Goal: Task Accomplishment & Management: Use online tool/utility

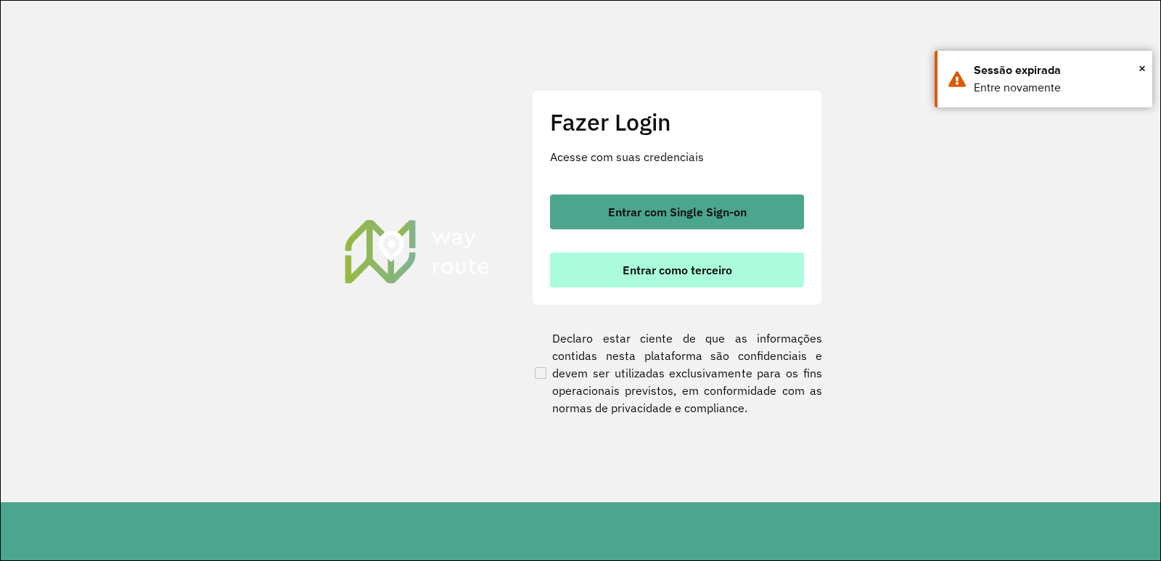
click at [641, 261] on button "Entrar como terceiro" at bounding box center [677, 270] width 254 height 35
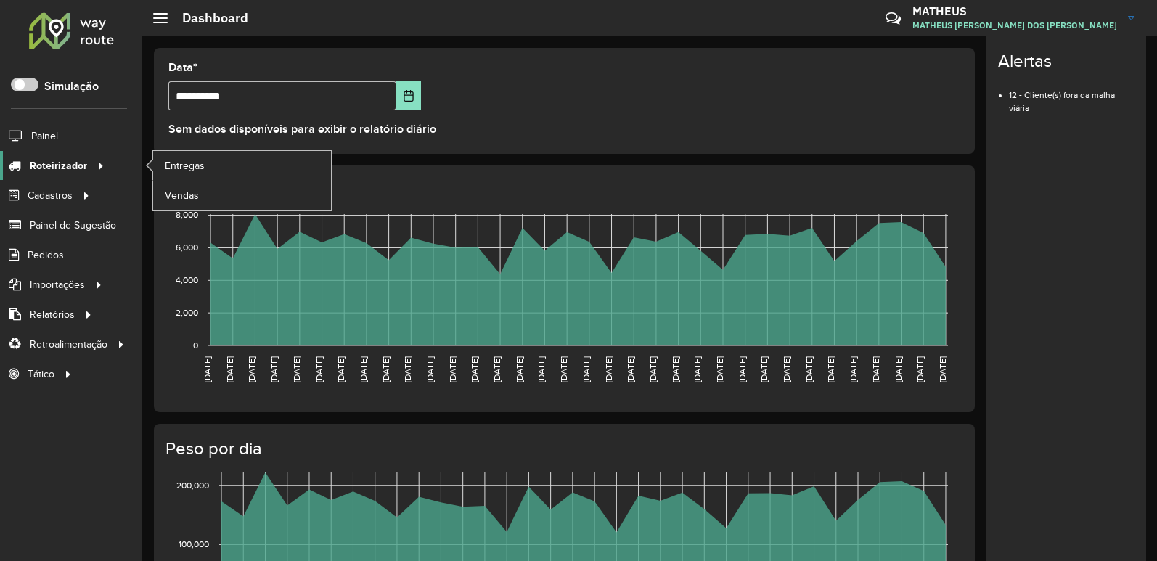
drag, startPoint x: 40, startPoint y: 165, endPoint x: 49, endPoint y: 165, distance: 9.4
click at [40, 165] on span "Roteirizador" at bounding box center [58, 165] width 57 height 15
click at [184, 160] on span "Entregas" at bounding box center [185, 165] width 41 height 15
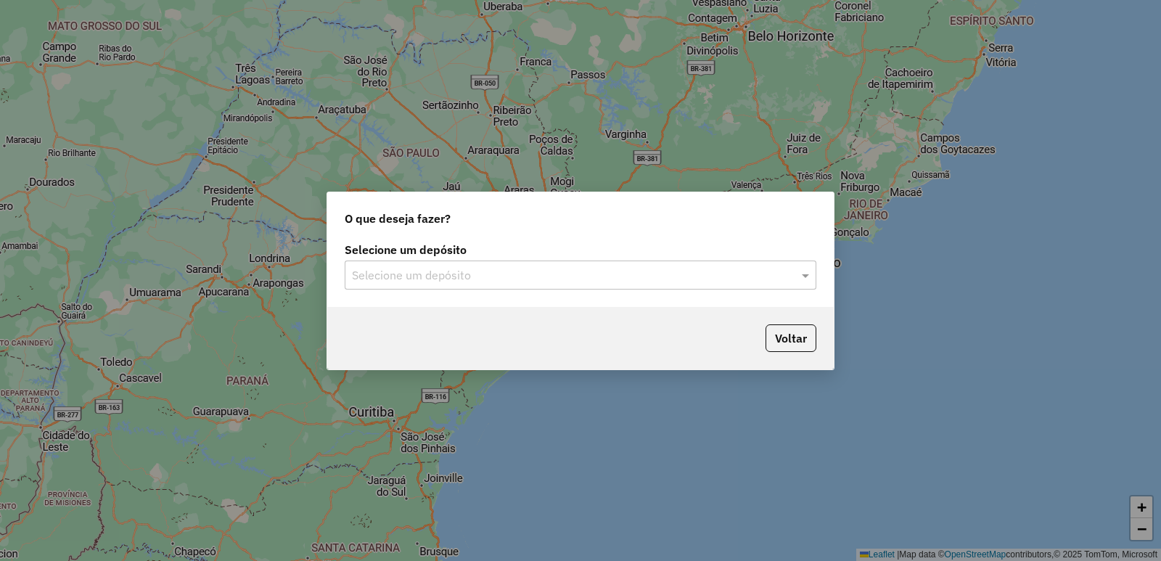
click at [368, 273] on input "text" at bounding box center [566, 275] width 428 height 17
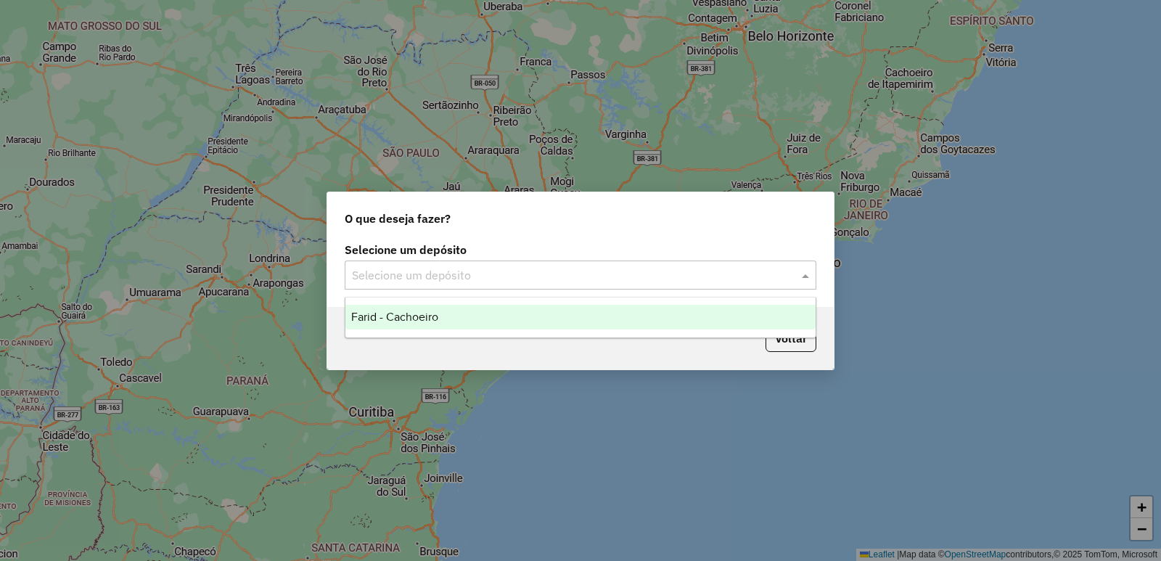
click at [380, 317] on span "Farid - Cachoeiro" at bounding box center [394, 317] width 87 height 12
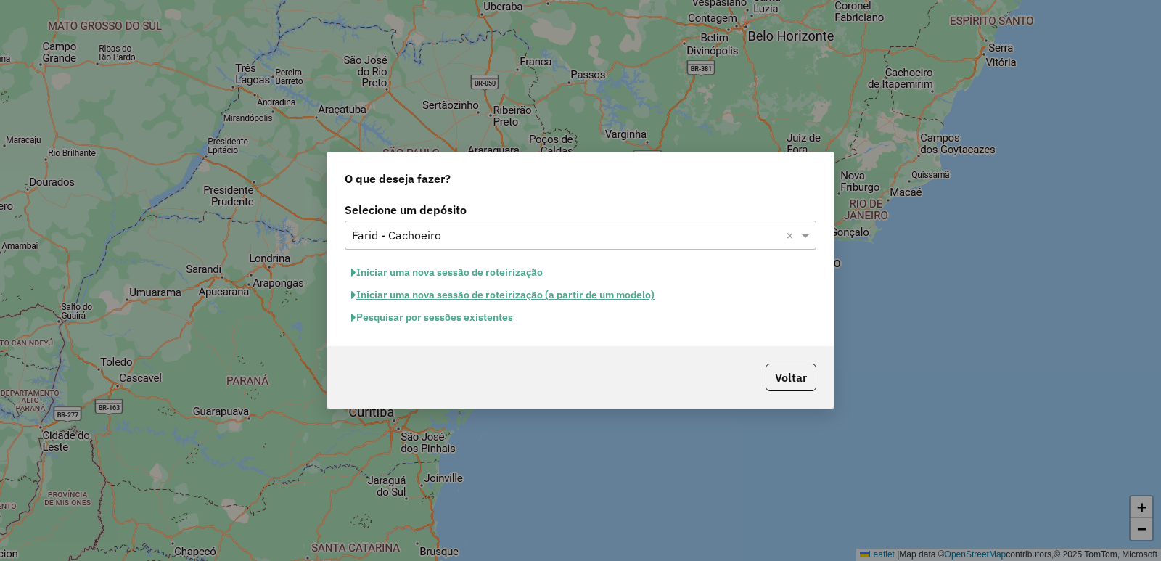
click at [391, 319] on button "Pesquisar por sessões existentes" at bounding box center [432, 317] width 175 height 22
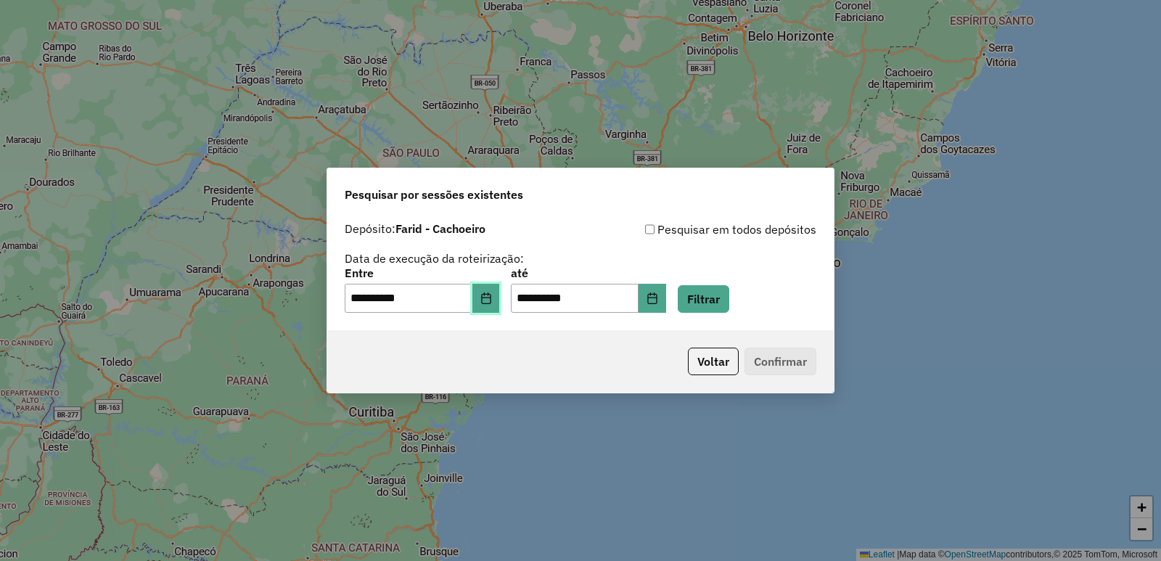
click at [488, 300] on button "Choose Date" at bounding box center [486, 298] width 28 height 29
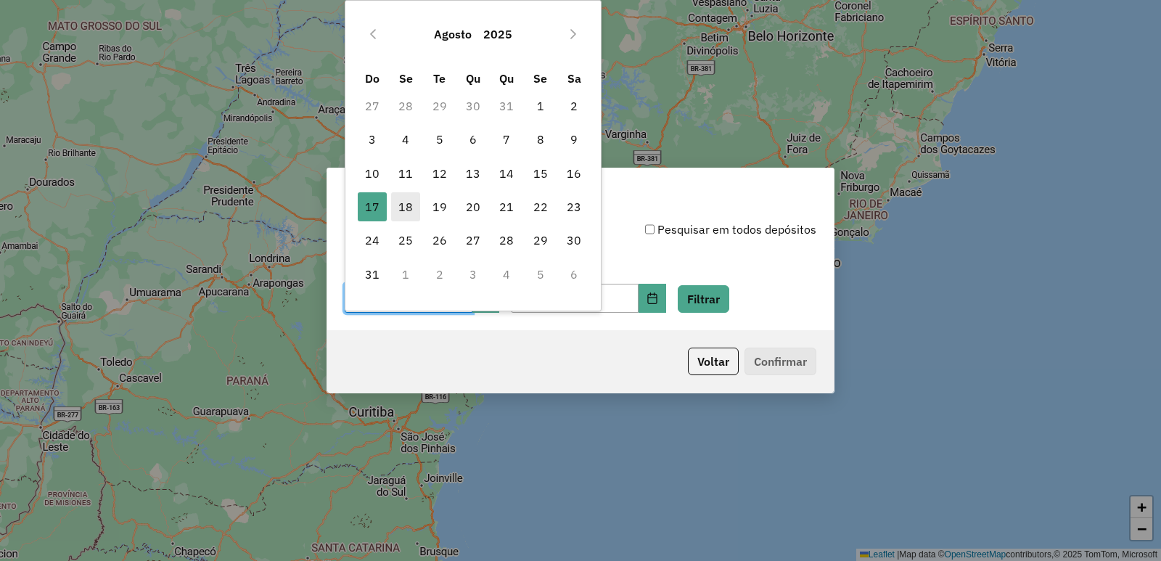
click at [404, 199] on span "18" at bounding box center [405, 206] width 29 height 29
type input "**********"
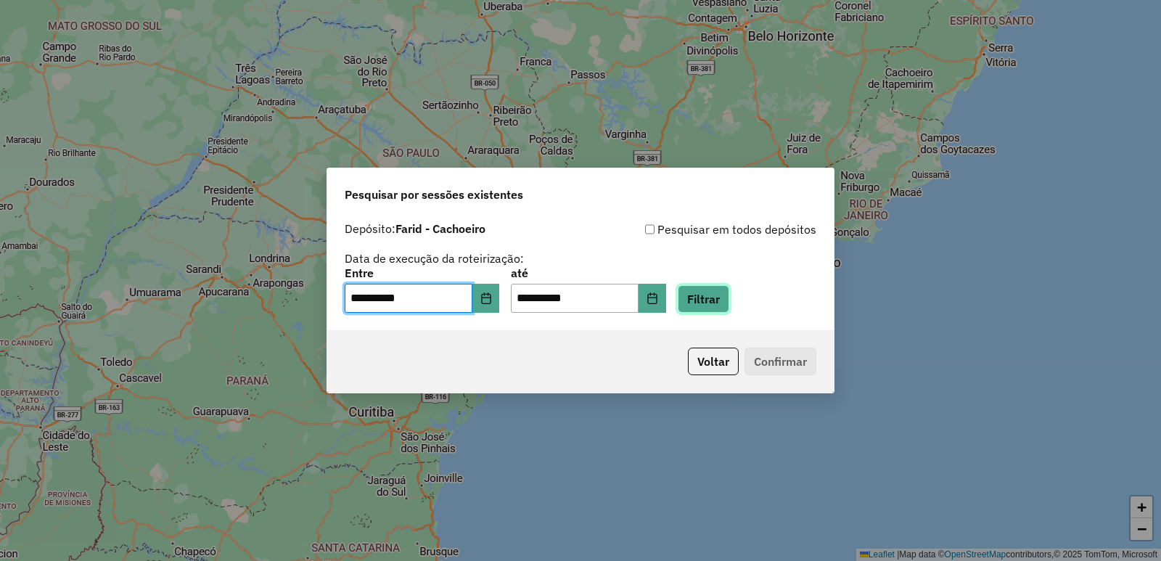
click at [726, 296] on button "Filtrar" at bounding box center [704, 299] width 52 height 28
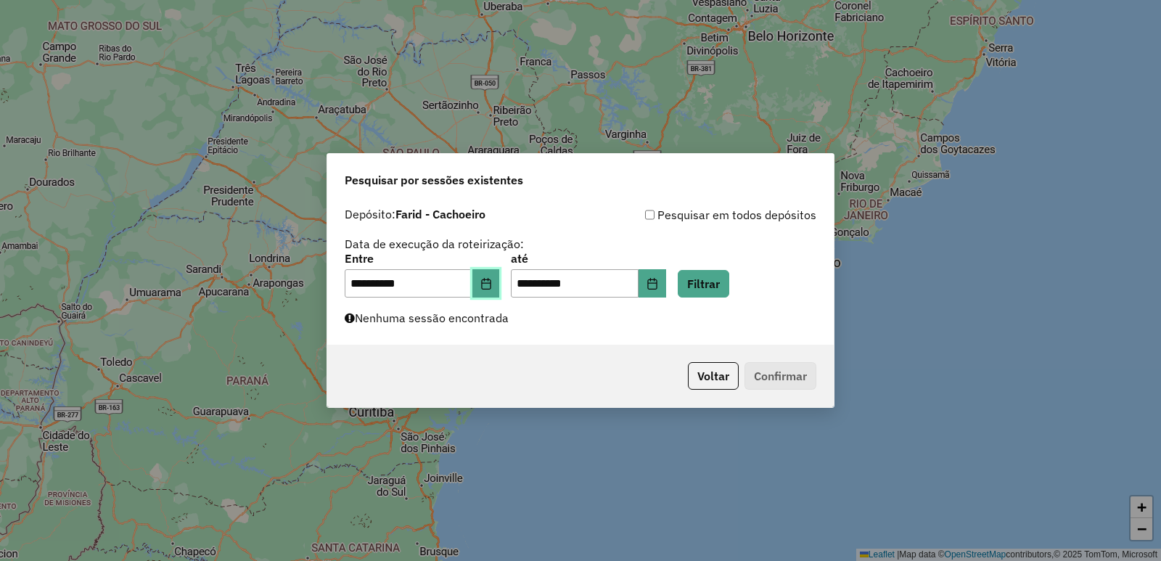
click at [500, 277] on button "Choose Date" at bounding box center [486, 283] width 28 height 29
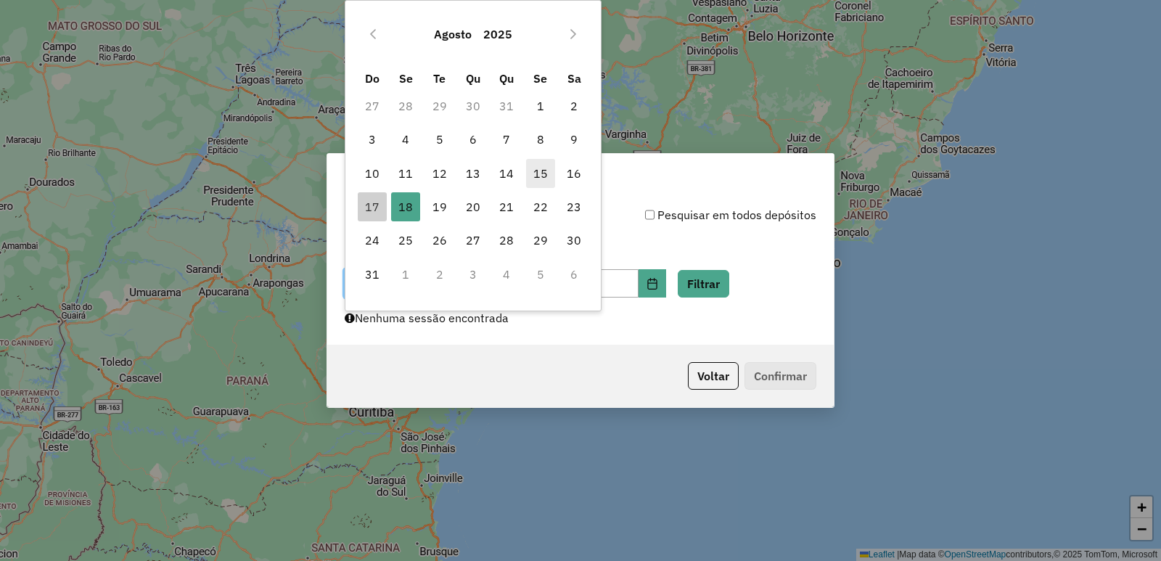
click at [543, 174] on span "15" at bounding box center [540, 173] width 29 height 29
type input "**********"
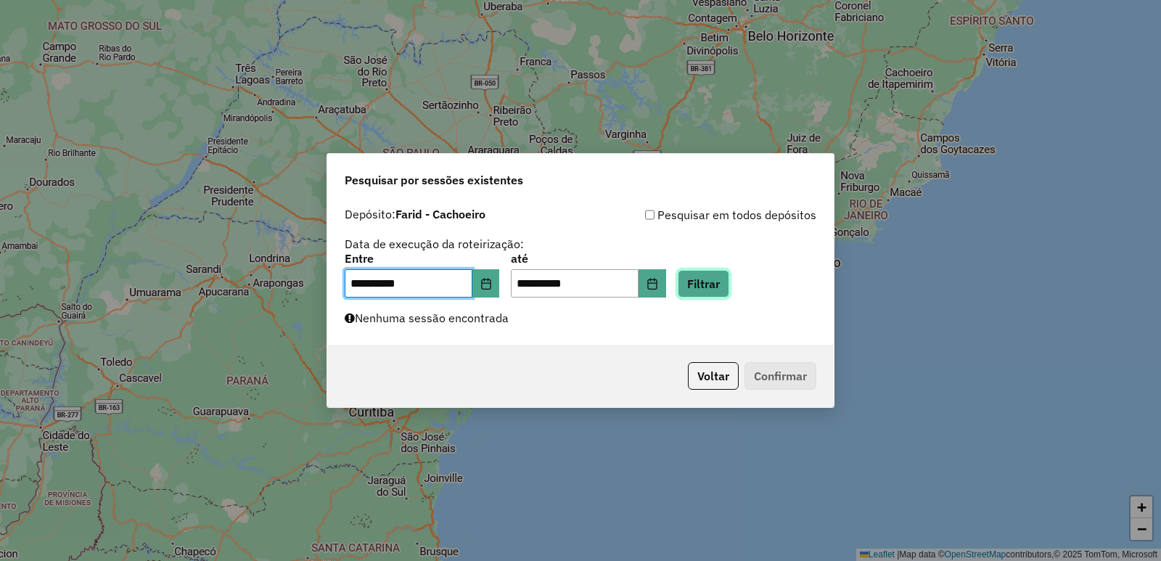
click at [703, 282] on button "Filtrar" at bounding box center [704, 284] width 52 height 28
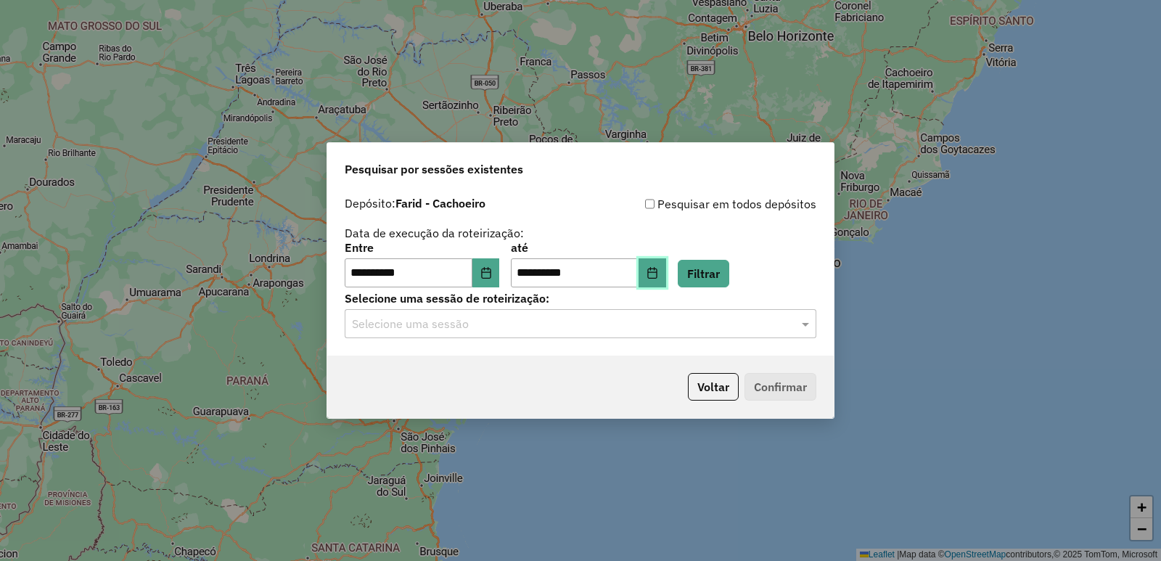
click at [658, 273] on icon "Choose Date" at bounding box center [653, 273] width 12 height 12
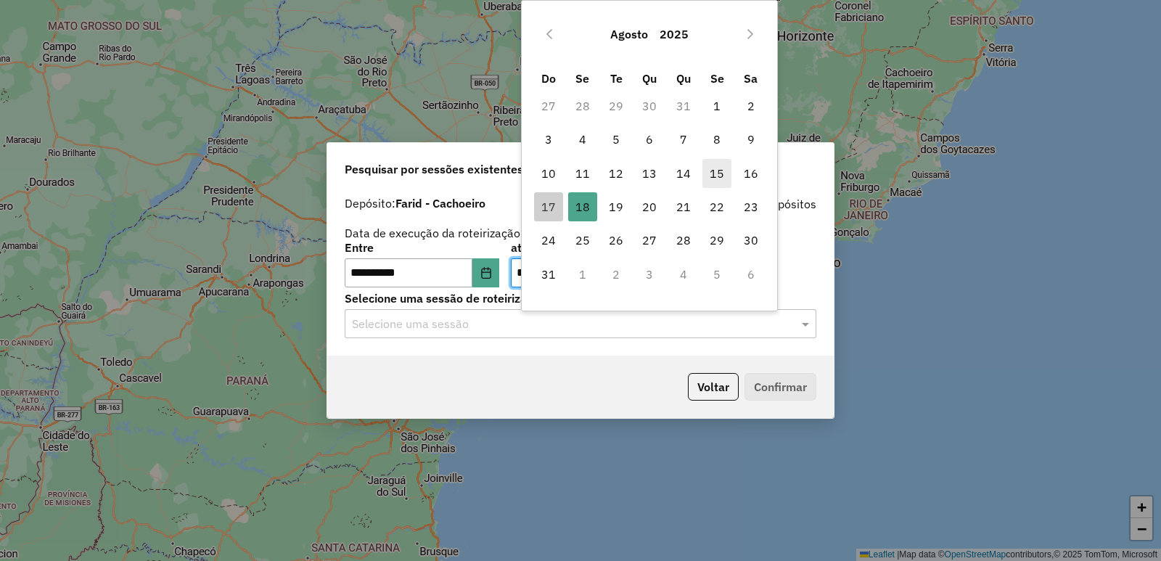
click at [712, 171] on span "15" at bounding box center [717, 173] width 29 height 29
type input "**********"
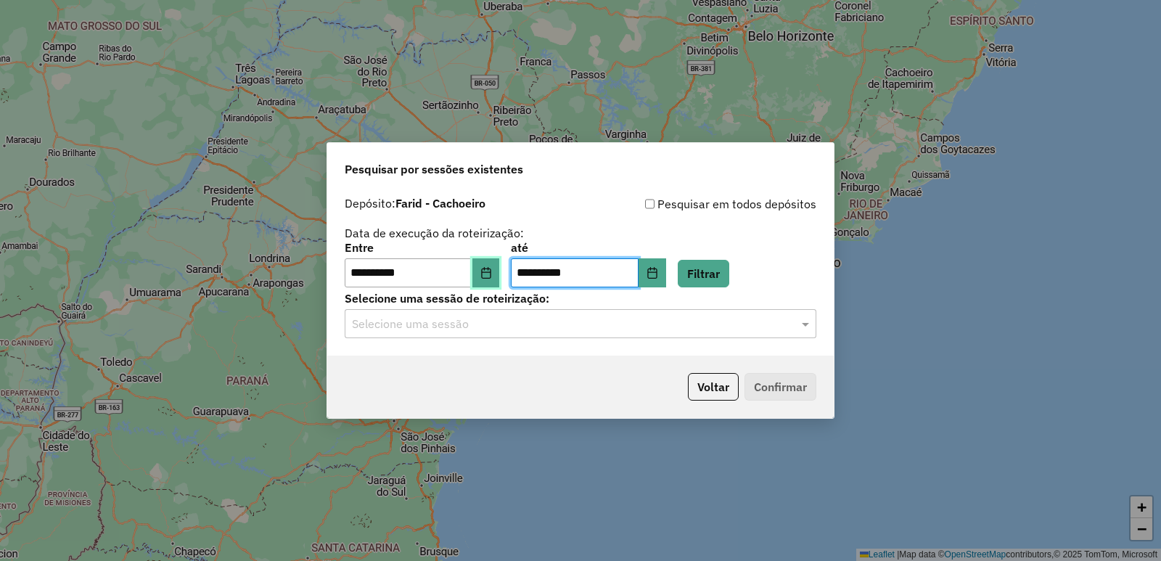
click at [492, 273] on icon "Choose Date" at bounding box center [486, 273] width 12 height 12
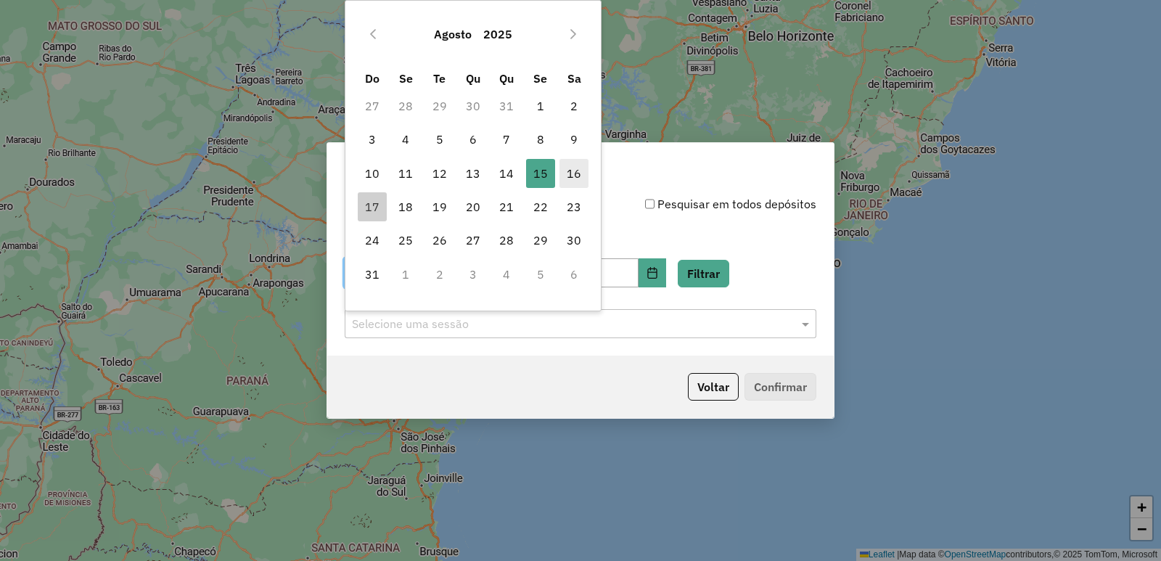
click at [578, 173] on span "16" at bounding box center [574, 173] width 29 height 29
type input "**********"
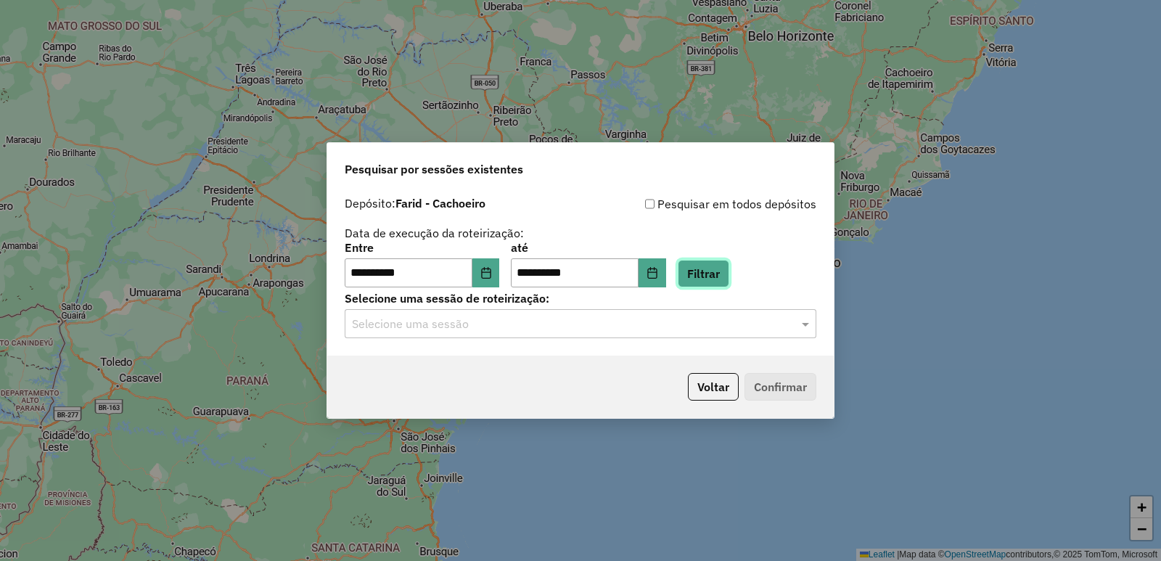
click at [712, 264] on button "Filtrar" at bounding box center [704, 274] width 52 height 28
click at [480, 324] on input "text" at bounding box center [566, 324] width 428 height 17
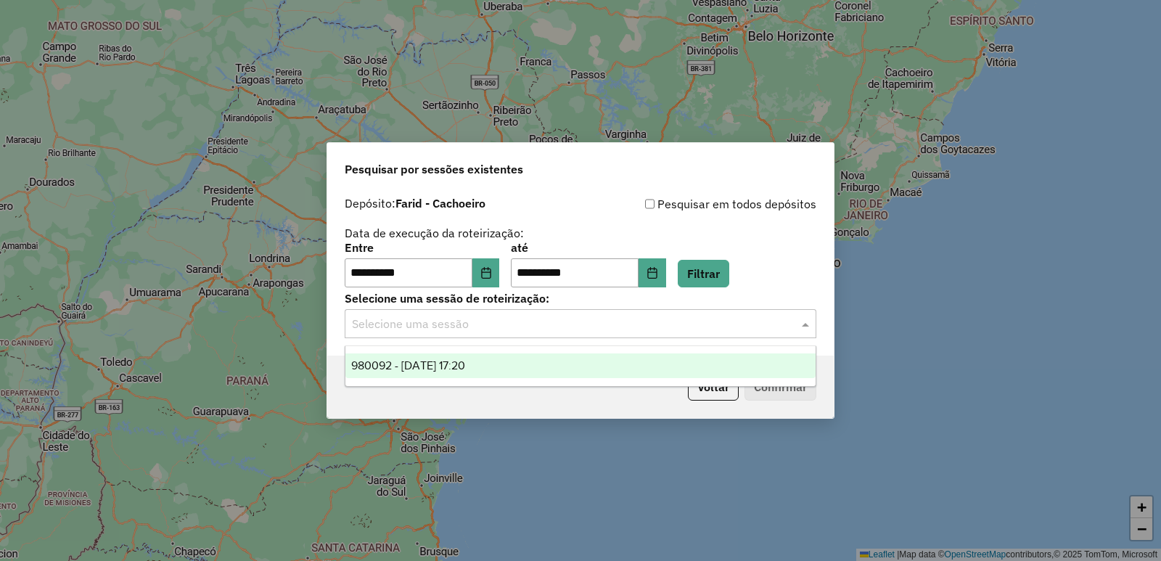
click at [459, 365] on span "980092 - [DATE] 17:20" at bounding box center [408, 365] width 114 height 12
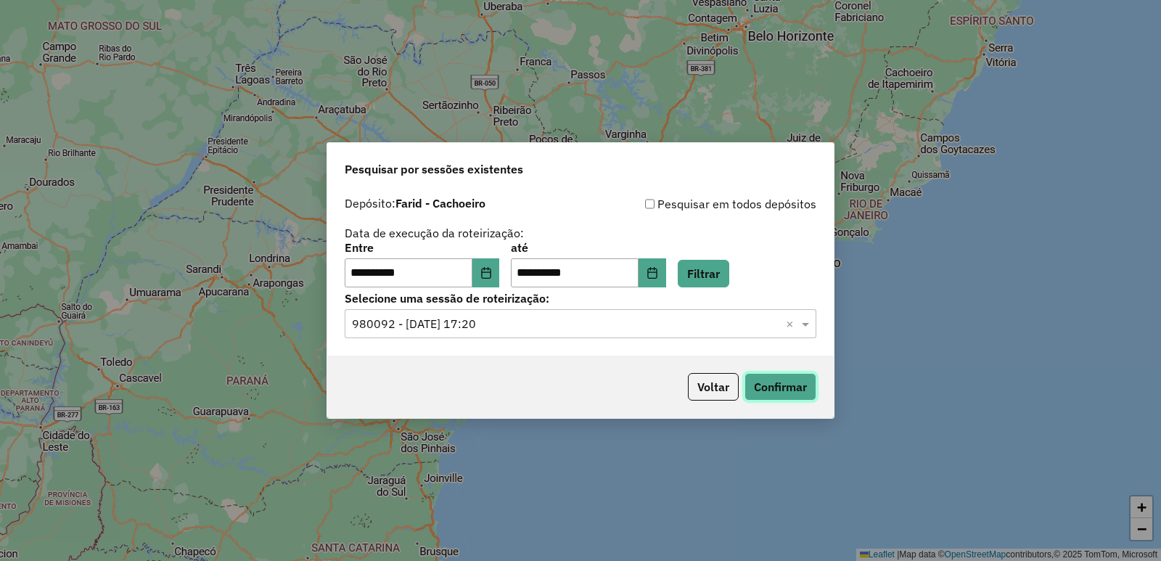
click at [765, 386] on button "Confirmar" at bounding box center [781, 387] width 72 height 28
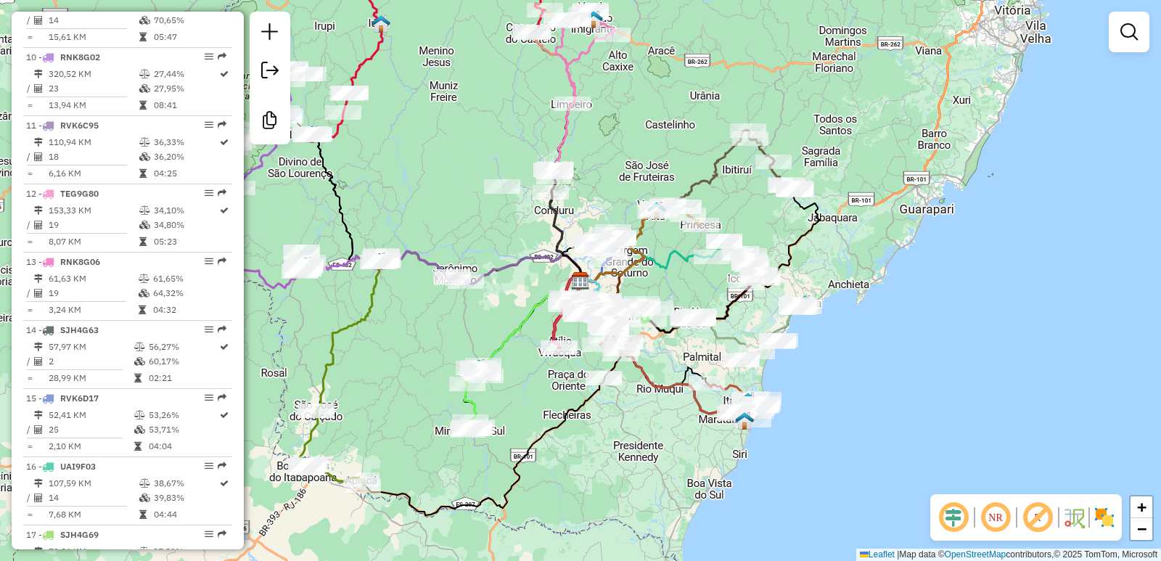
scroll to position [1161, 0]
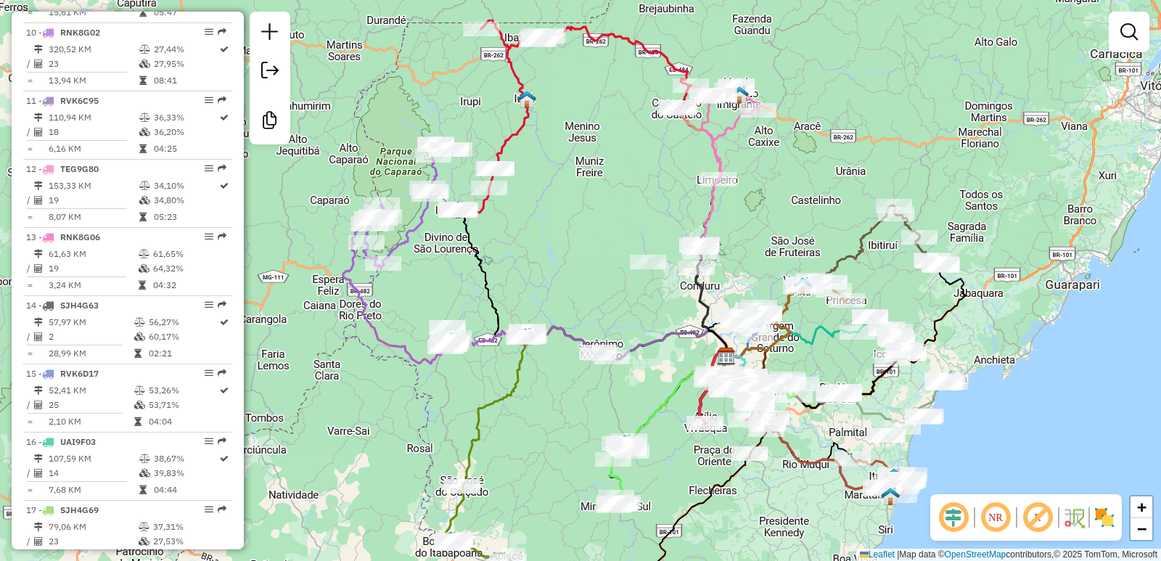
click at [613, 265] on div "Janela de atendimento Grade de atendimento Capacidade Transportadoras Veículos …" at bounding box center [580, 280] width 1161 height 561
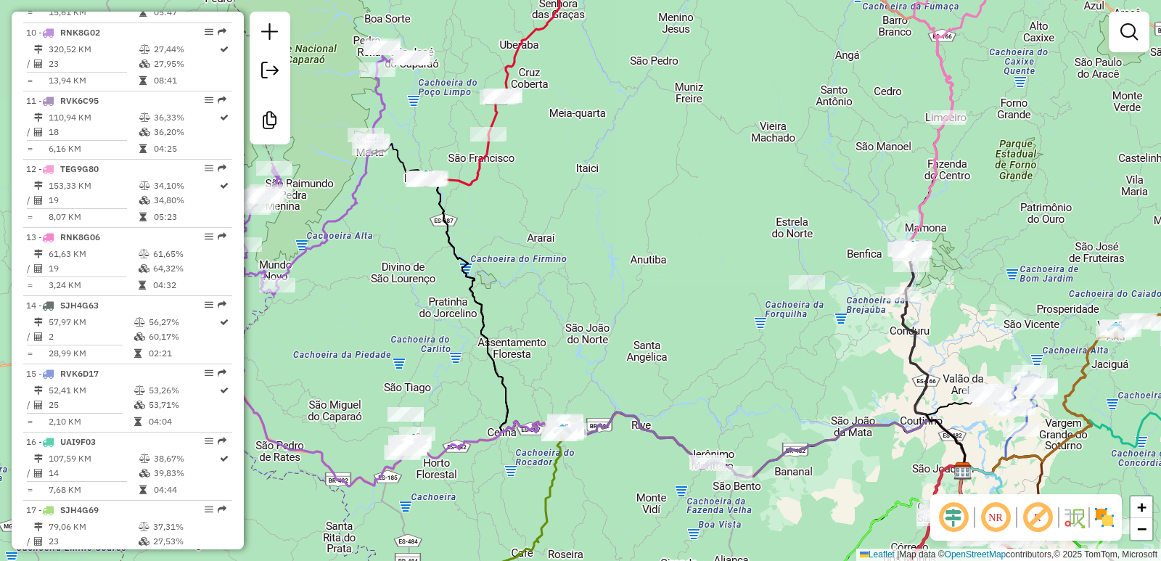
click at [663, 384] on div "Janela de atendimento Grade de atendimento Capacidade Transportadoras Veículos …" at bounding box center [580, 280] width 1161 height 561
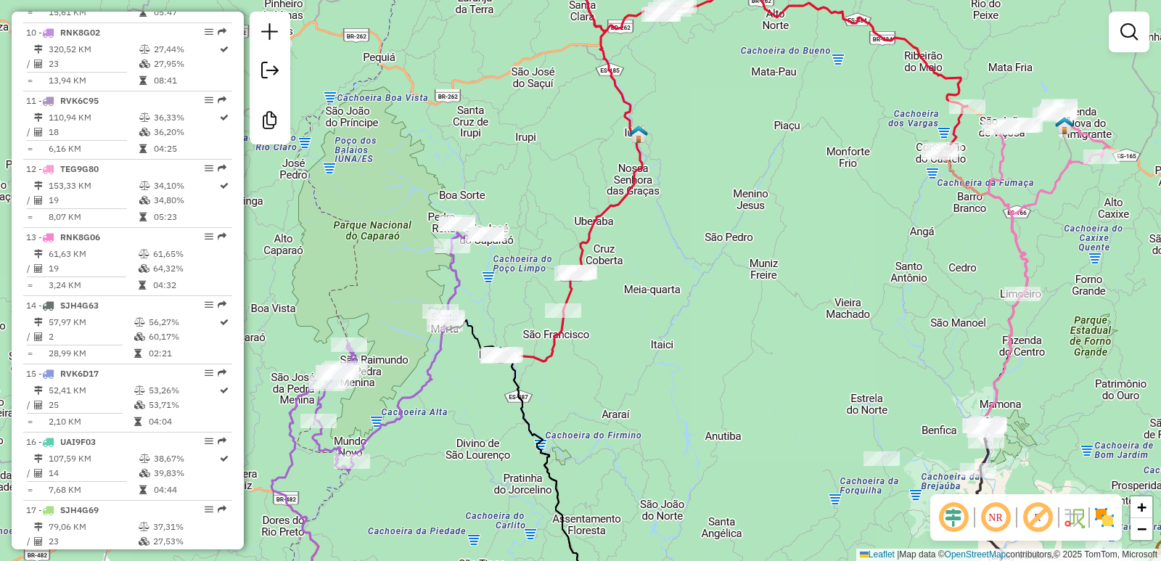
click at [581, 286] on div "Janela de atendimento Grade de atendimento Capacidade Transportadoras Veículos …" at bounding box center [580, 280] width 1161 height 561
click at [554, 270] on div "Rota 1 - Placa RNK8F99 9928 - BAR DO GILMAR Janela de atendimento Grade de aten…" at bounding box center [580, 280] width 1161 height 561
select select "**********"
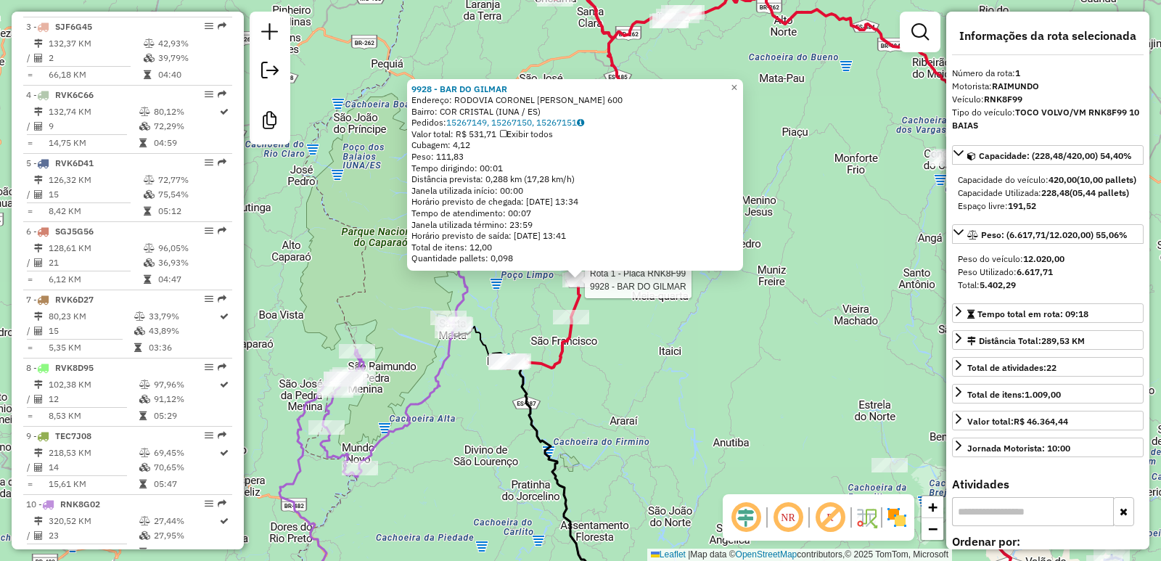
scroll to position [572, 0]
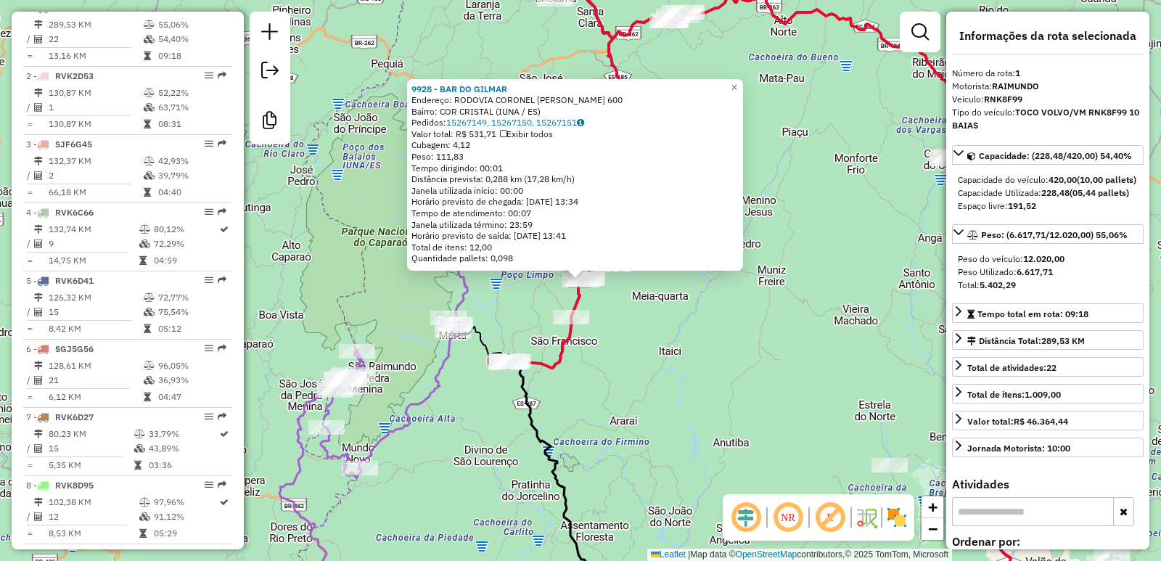
click at [637, 366] on div "Rota 1 - Placa RNK8F99 9928 - BAR DO GILMAR Rota 1 - Placa RNK8F99 63810 - LEID…" at bounding box center [580, 280] width 1161 height 561
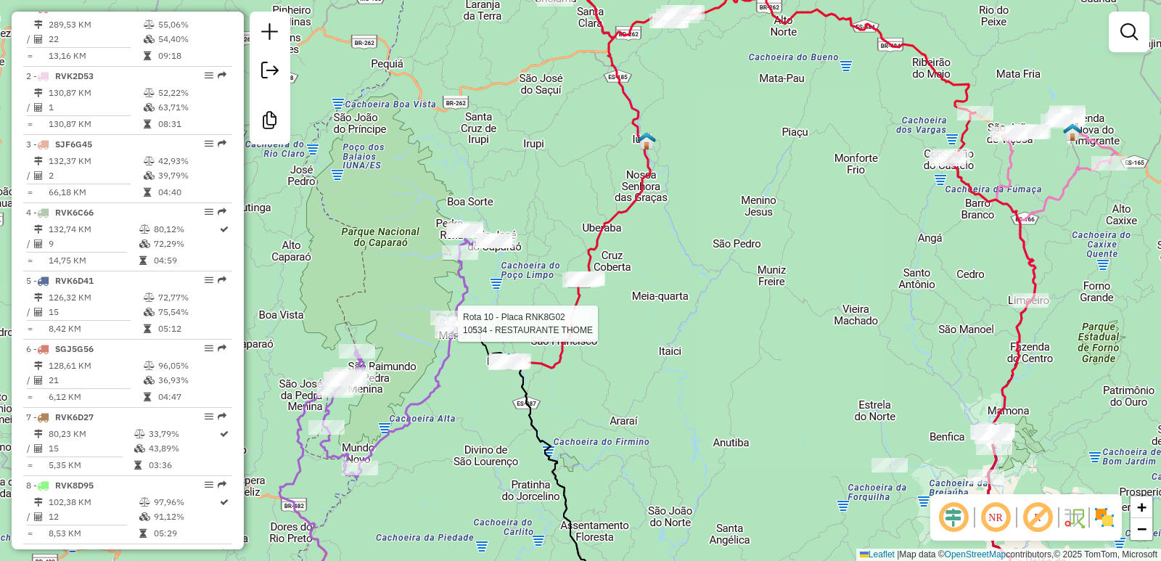
select select "**********"
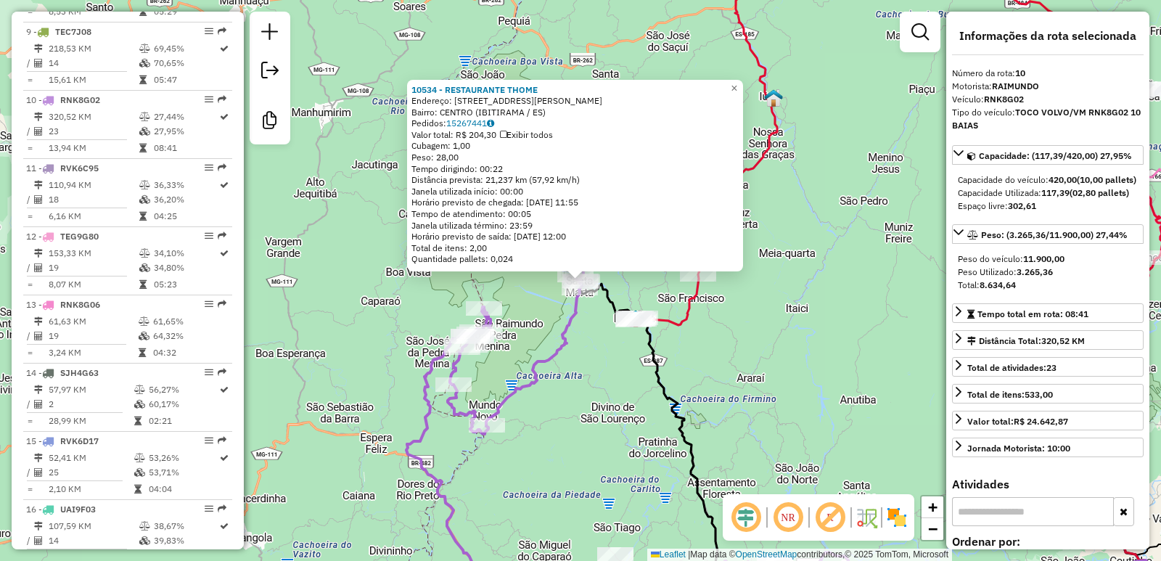
scroll to position [1186, 0]
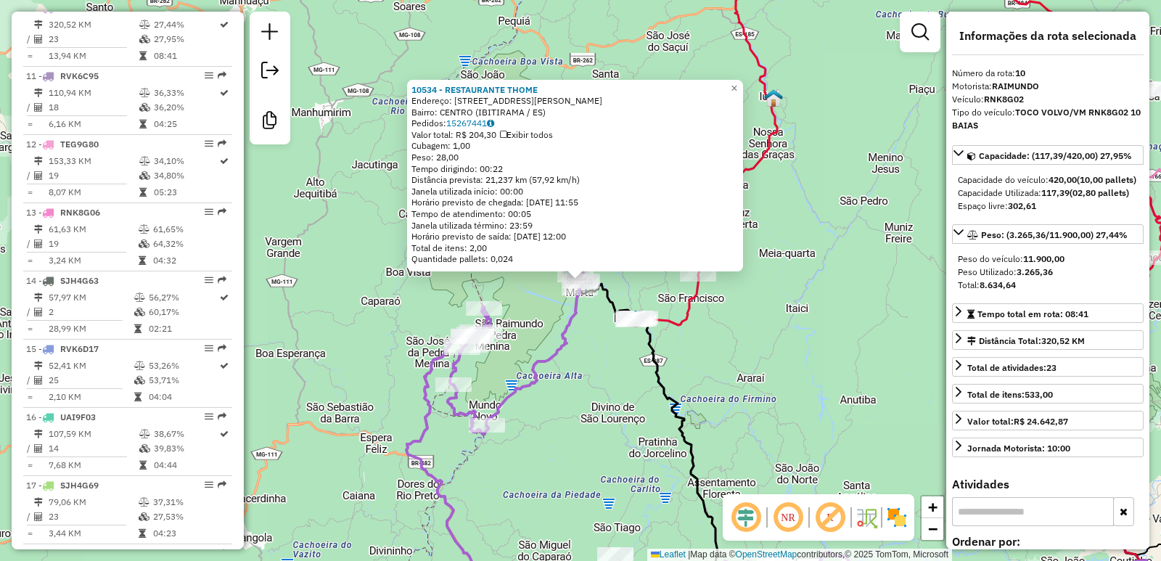
click at [621, 370] on div "10534 - RESTAURANTE THOME Endereço: RUA MARIA CARLOS FREITAS 635 Bairro: CENTRO…" at bounding box center [580, 280] width 1161 height 561
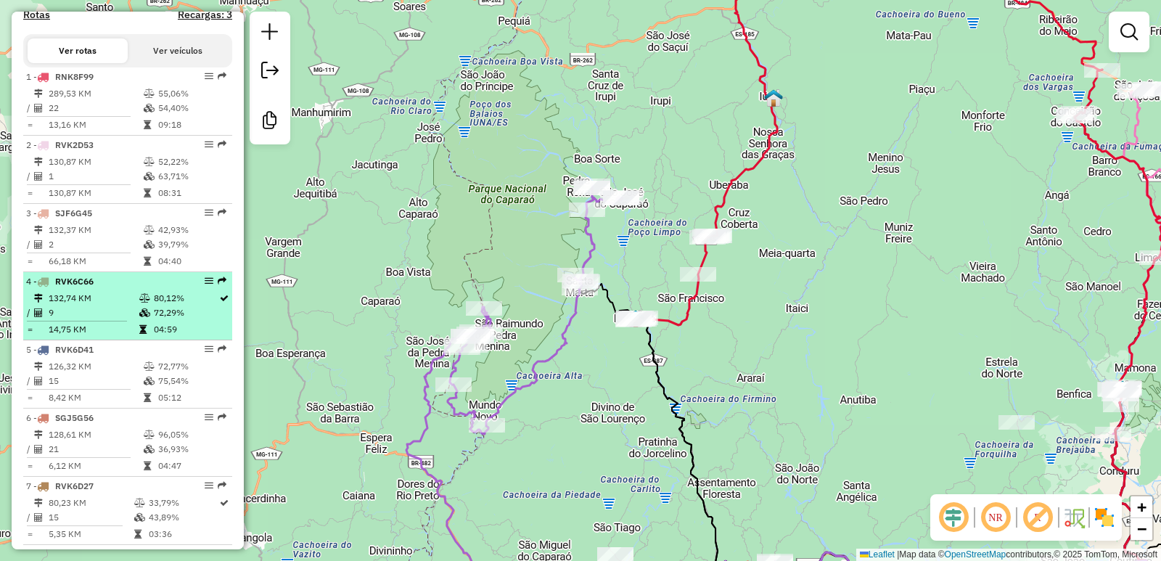
scroll to position [508, 0]
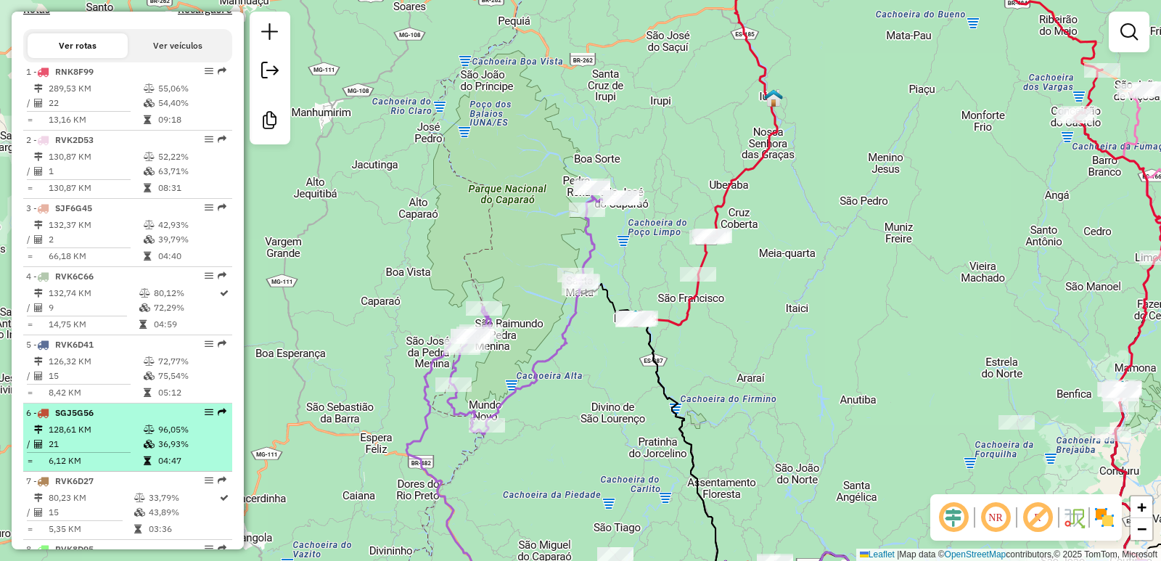
click at [205, 417] on em at bounding box center [209, 412] width 9 height 9
select select "**********"
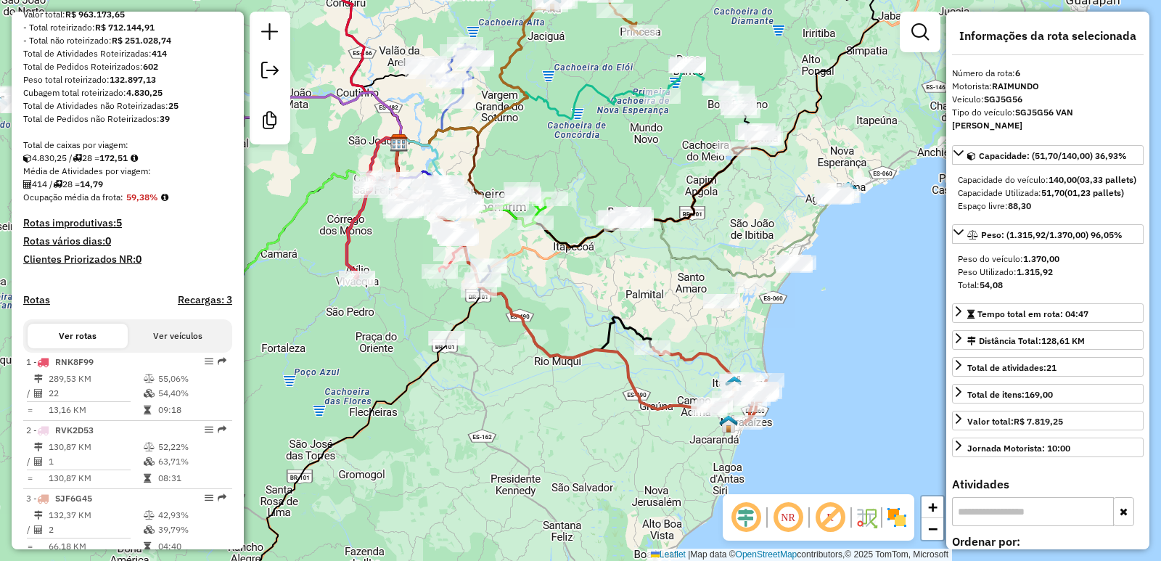
scroll to position [290, 0]
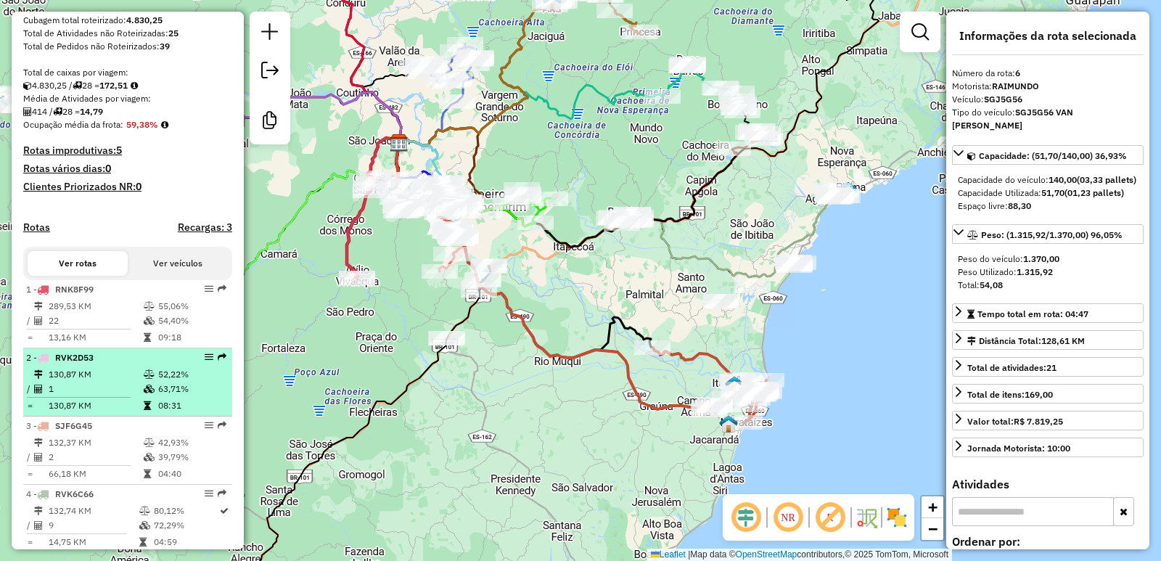
click at [205, 361] on em at bounding box center [209, 357] width 9 height 9
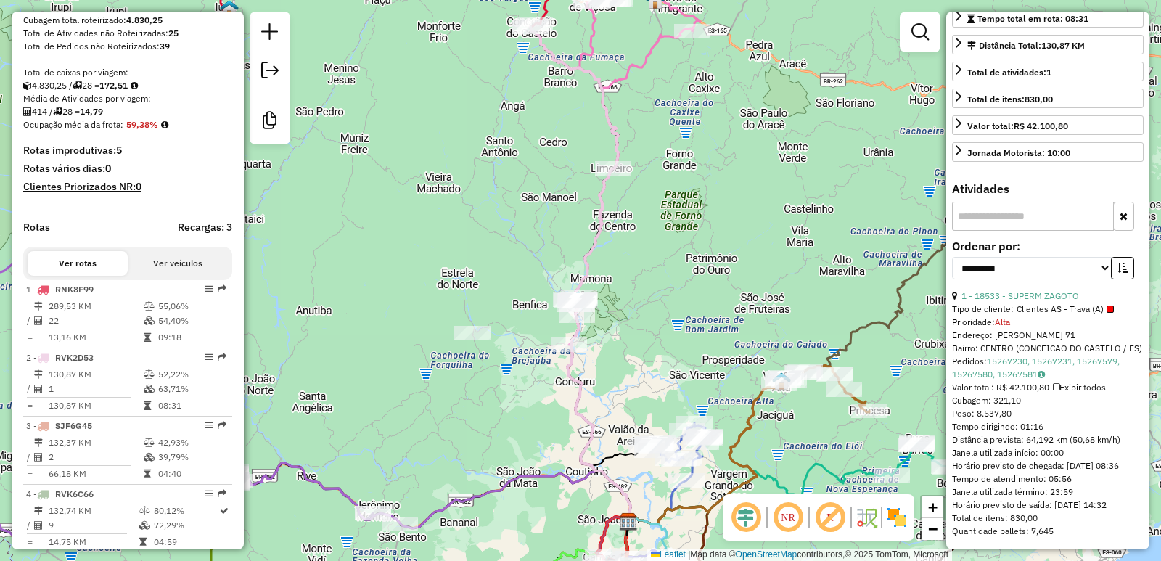
scroll to position [348, 0]
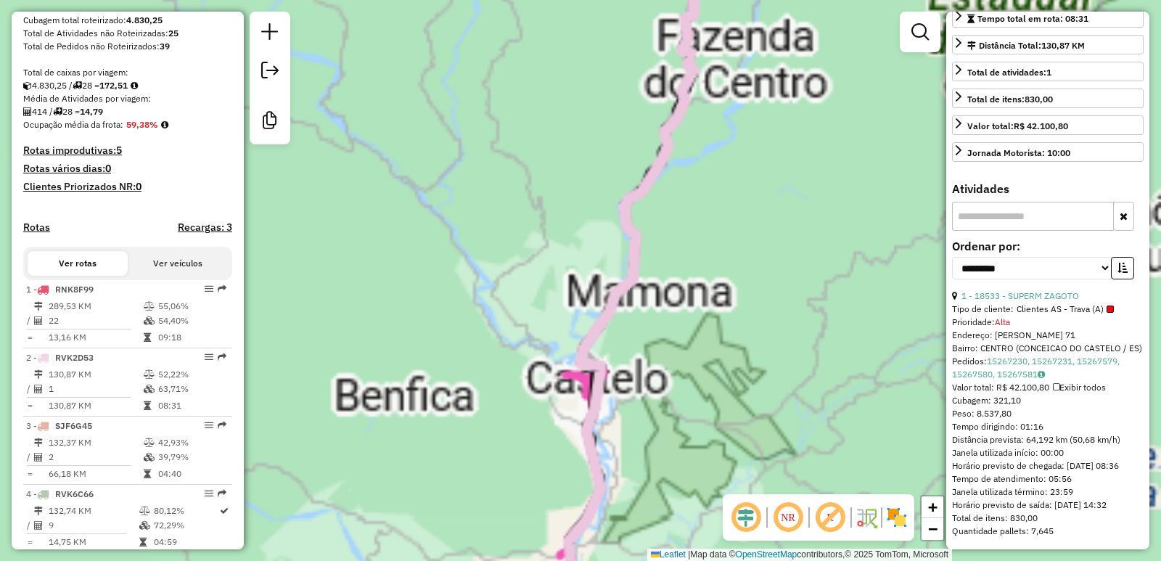
click at [501, 260] on div "Janela de atendimento Grade de atendimento Capacidade Transportadoras Veículos …" at bounding box center [580, 280] width 1161 height 561
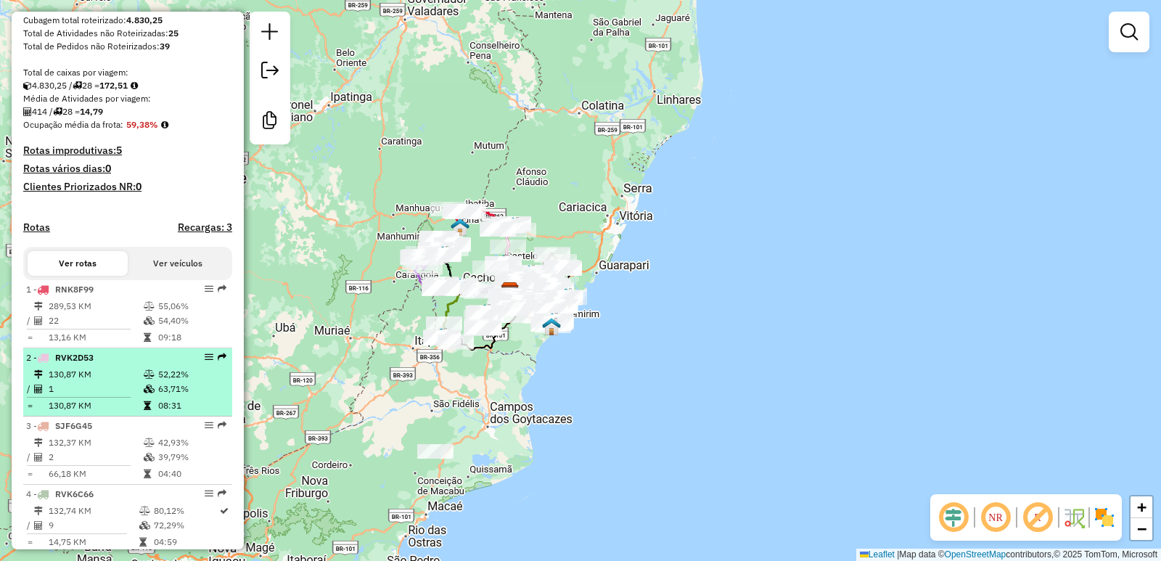
click at [205, 361] on em at bounding box center [209, 357] width 9 height 9
select select "**********"
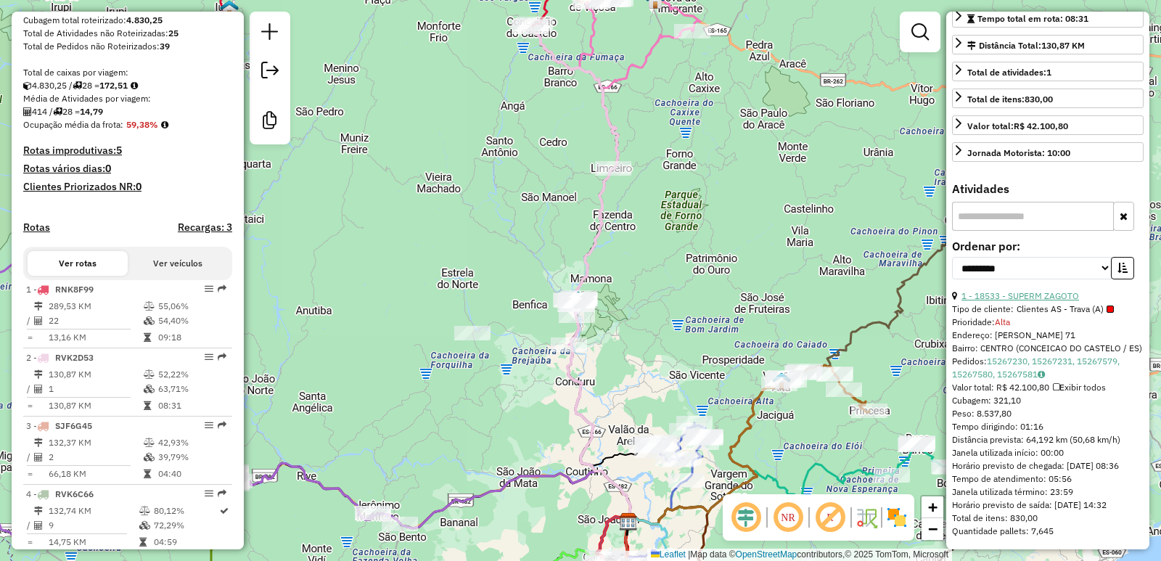
click at [1044, 290] on link "1 - 18533 - SUPERM ZAGOTO" at bounding box center [1021, 295] width 118 height 11
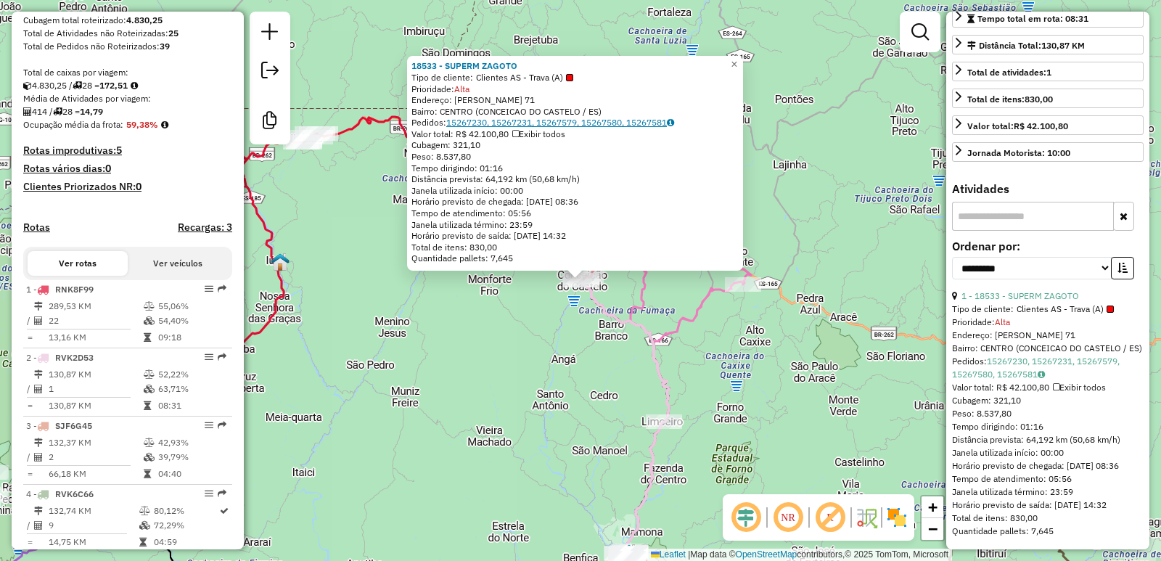
click at [467, 124] on link "15267230, 15267231, 15267579, 15267580, 15267581" at bounding box center [560, 122] width 228 height 11
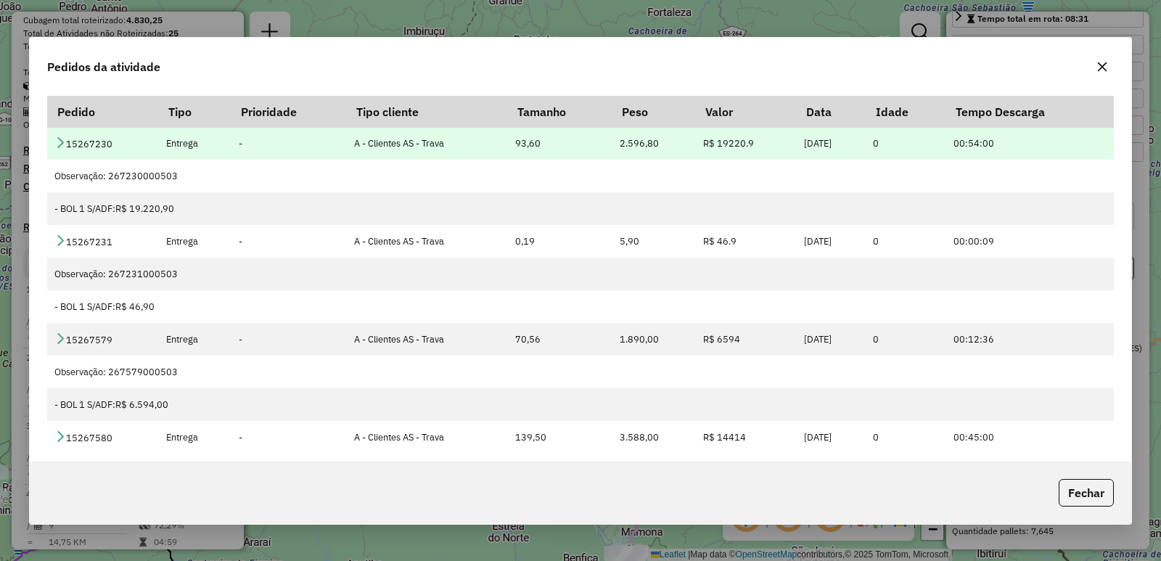
click at [57, 142] on icon at bounding box center [60, 142] width 12 height 12
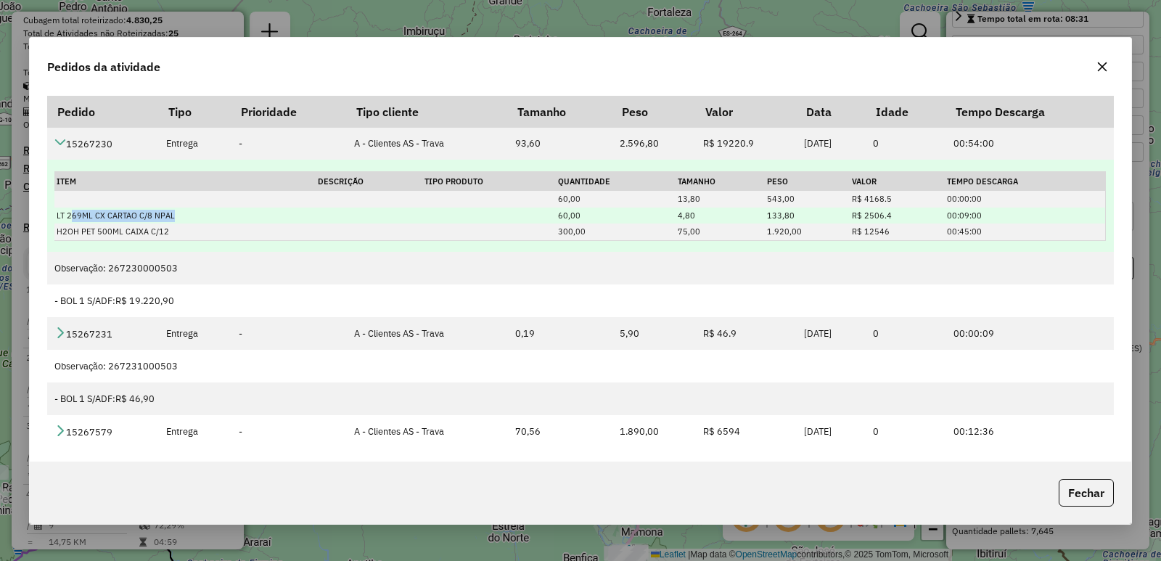
drag, startPoint x: 73, startPoint y: 220, endPoint x: 231, endPoint y: 216, distance: 158.3
click at [231, 216] on td "LT 269ML CX CARTAO C/8 NPAL" at bounding box center [184, 216] width 261 height 17
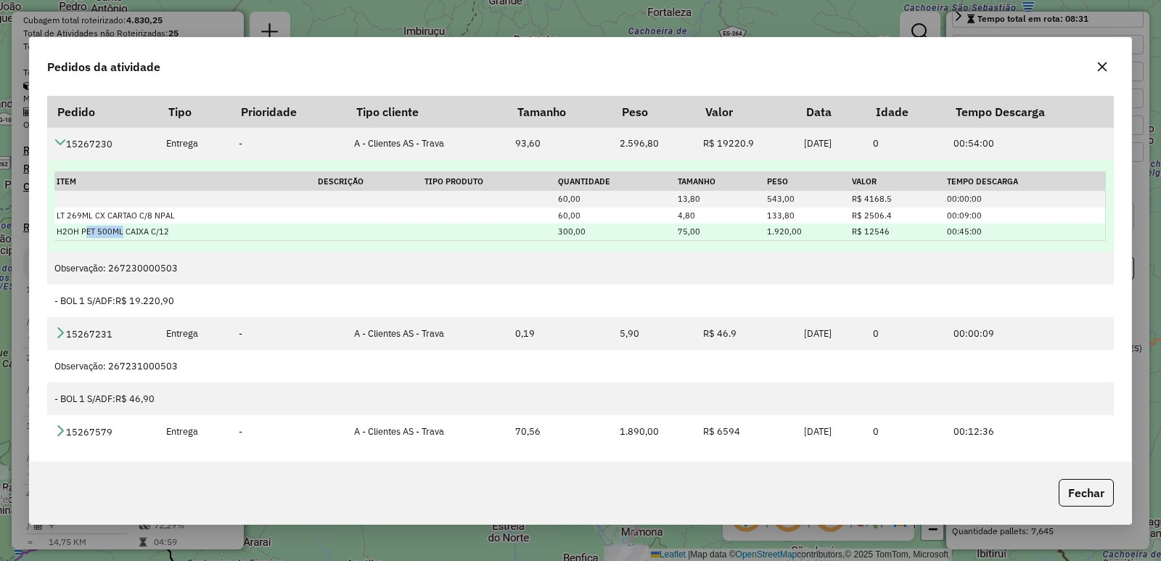
drag, startPoint x: 86, startPoint y: 233, endPoint x: 119, endPoint y: 233, distance: 33.4
click at [119, 233] on td "H2OH PET 500ML CAIXA C/12" at bounding box center [184, 232] width 261 height 17
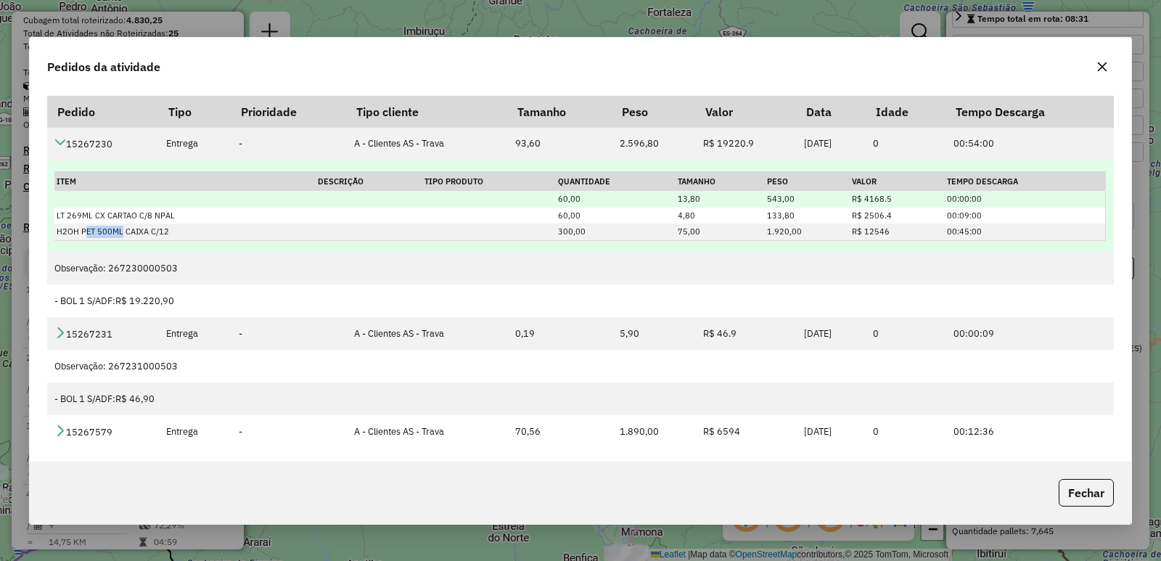
scroll to position [73, 0]
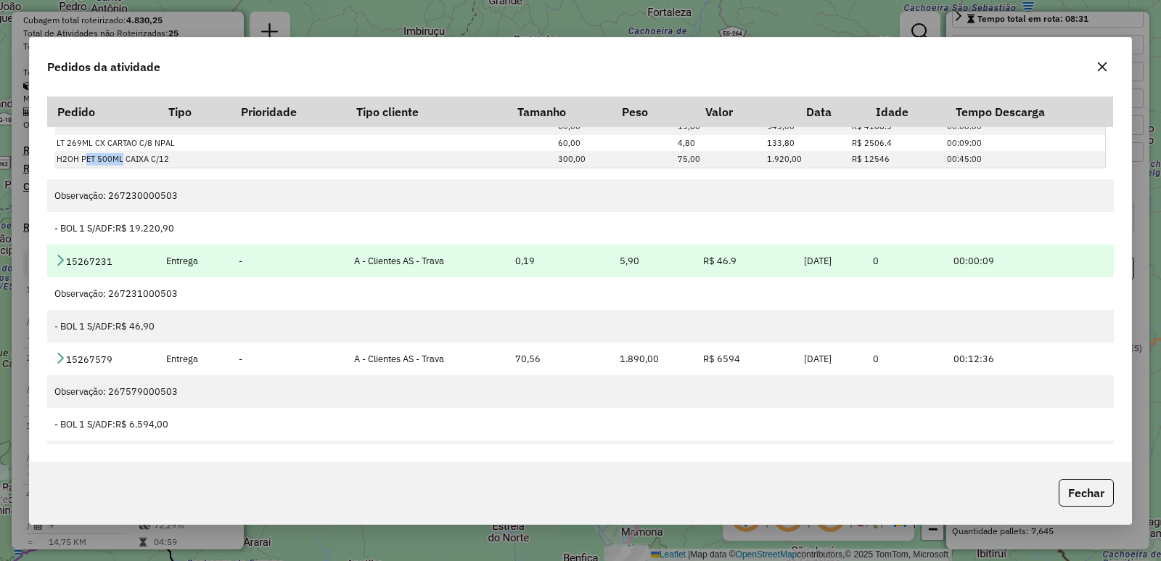
click at [59, 261] on icon at bounding box center [60, 260] width 12 height 12
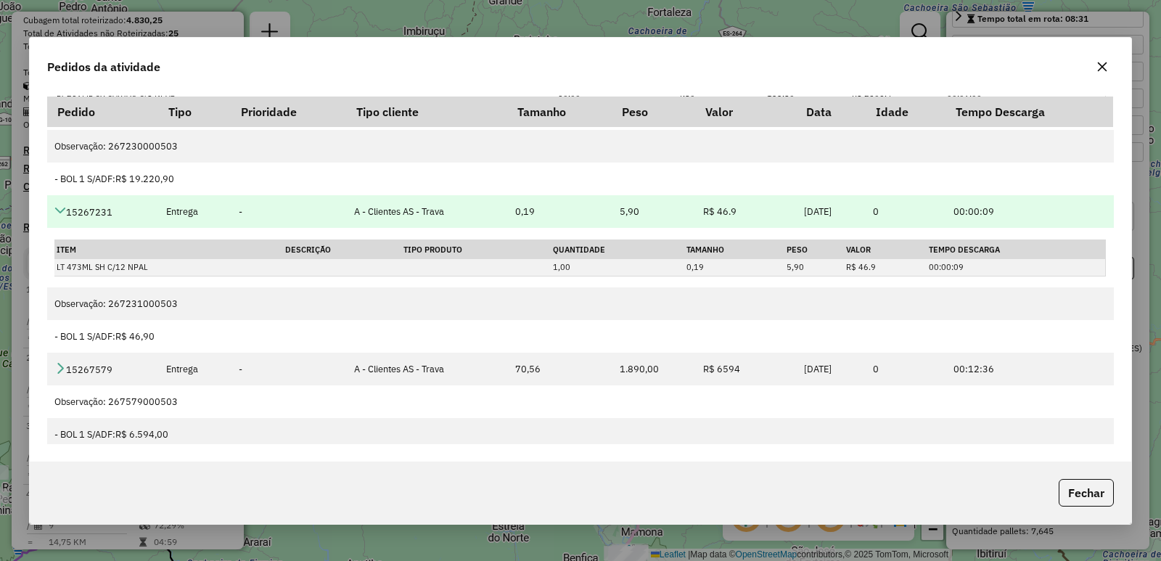
scroll to position [145, 0]
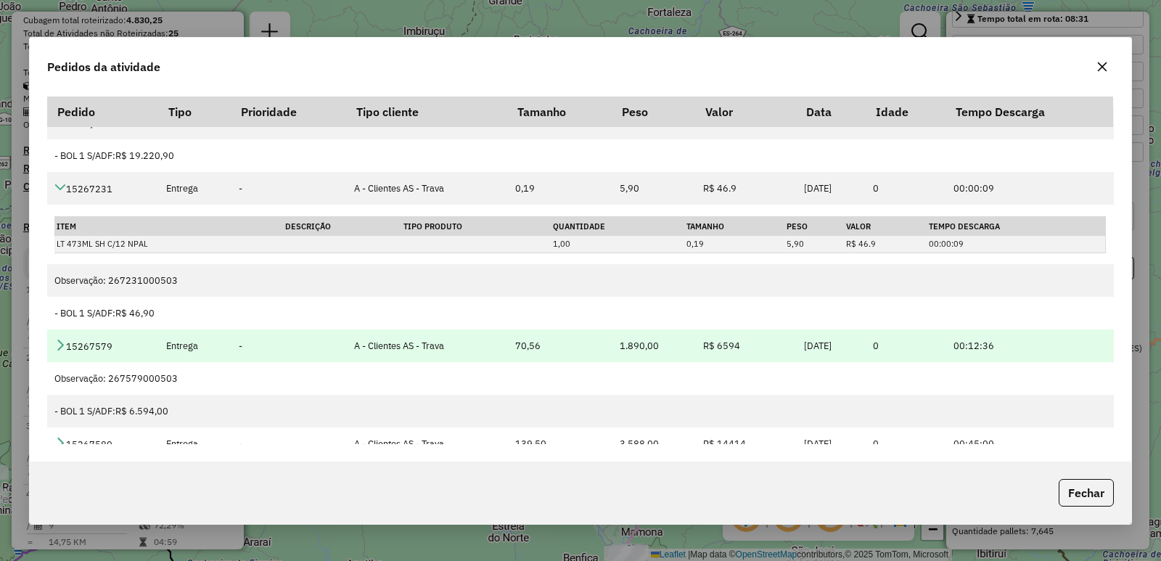
click at [62, 343] on icon at bounding box center [60, 345] width 12 height 12
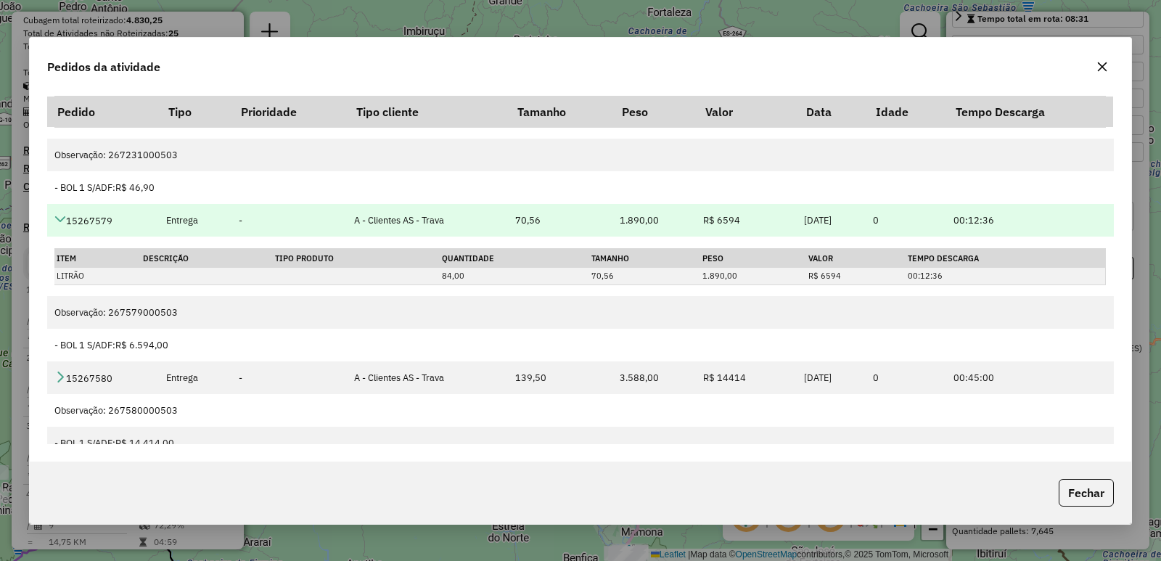
scroll to position [290, 0]
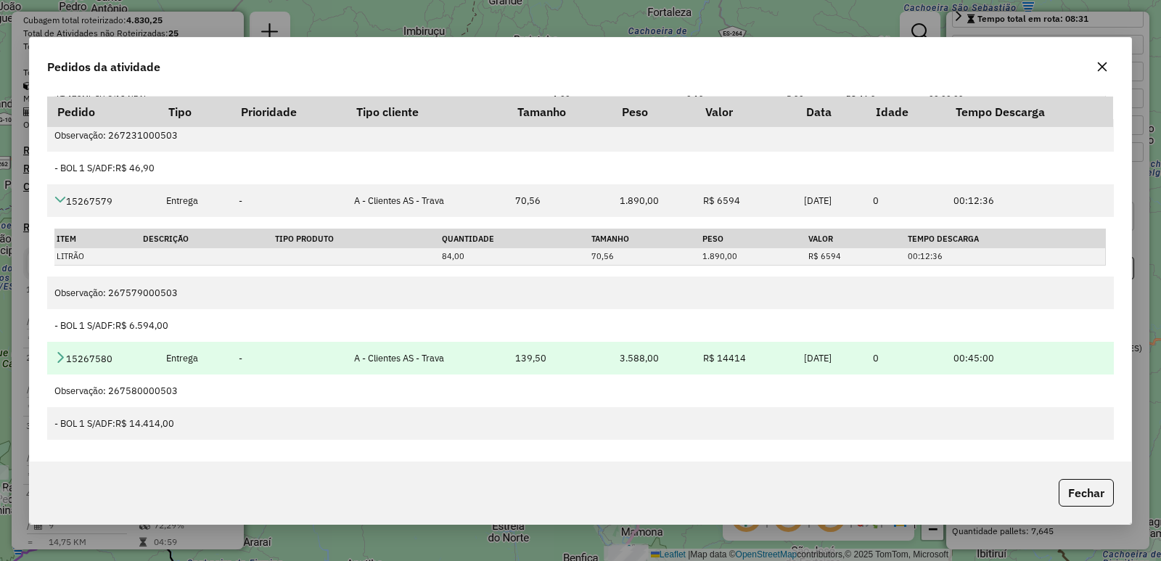
click at [61, 362] on icon at bounding box center [60, 357] width 12 height 12
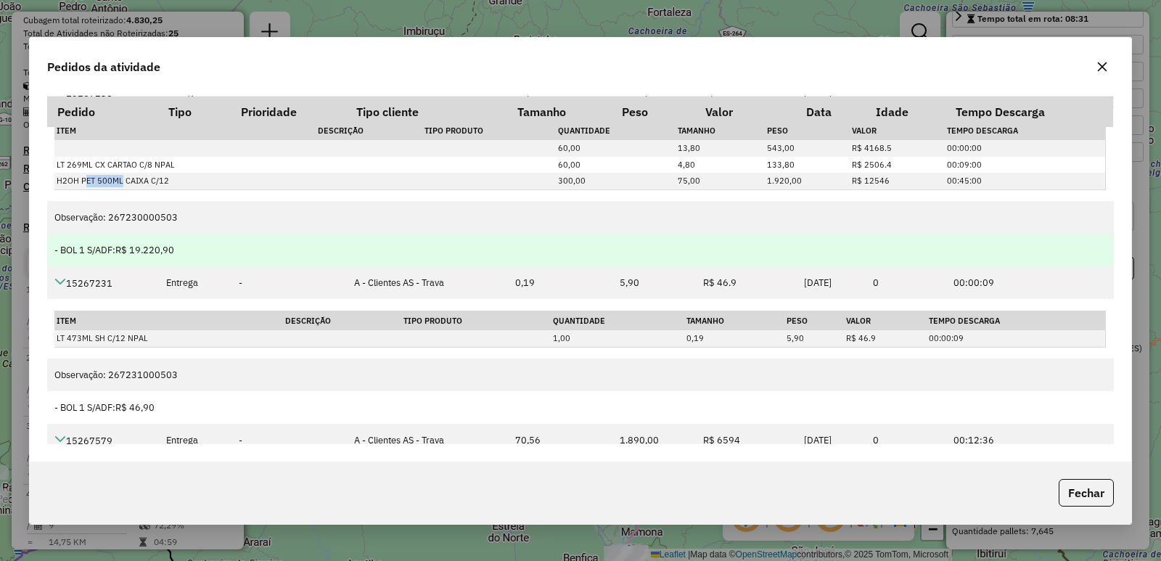
scroll to position [0, 0]
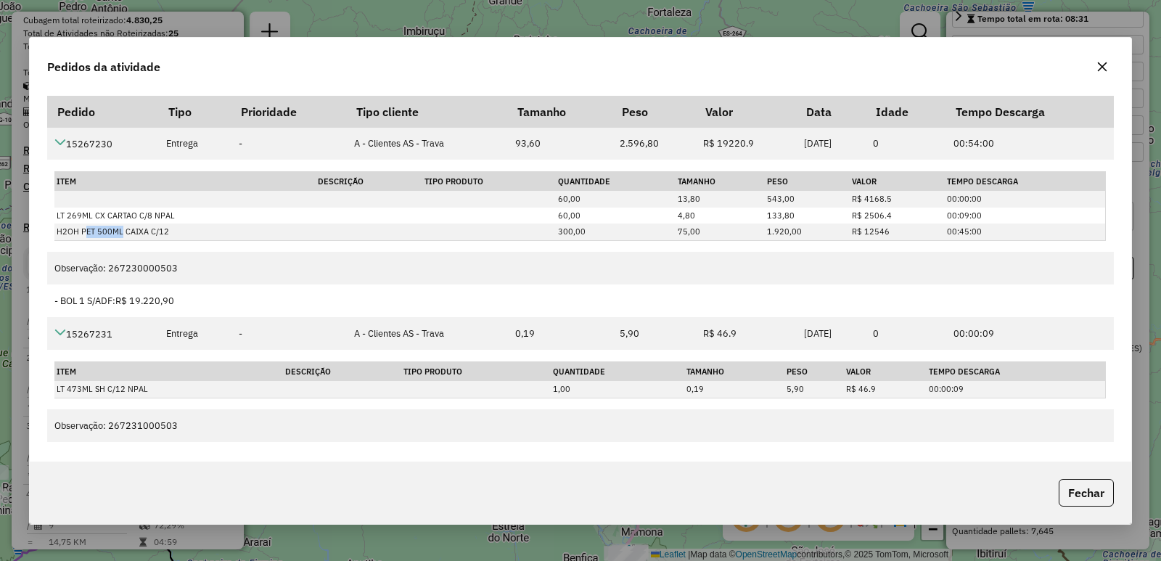
click at [1106, 65] on icon "button" at bounding box center [1103, 67] width 12 height 12
